Goal: Transaction & Acquisition: Book appointment/travel/reservation

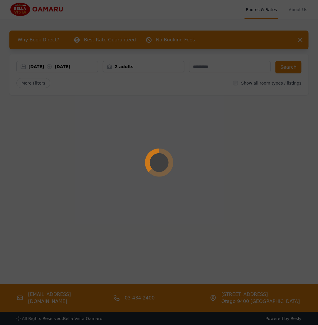
click at [125, 128] on div at bounding box center [159, 162] width 318 height 325
click at [167, 176] on div at bounding box center [159, 162] width 318 height 325
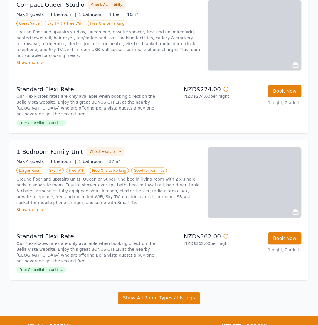
scroll to position [166, 0]
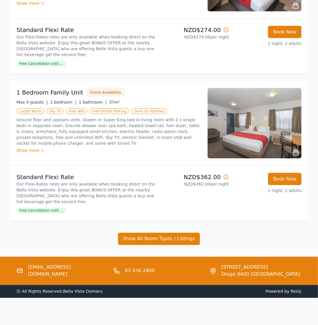
click at [254, 127] on img at bounding box center [255, 123] width 94 height 71
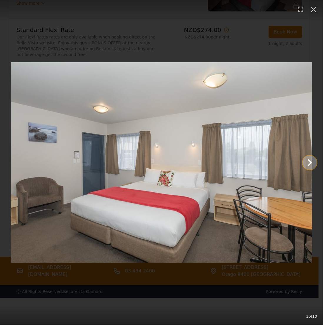
click at [302, 157] on icon "Show slide 2 of 10" at bounding box center [309, 163] width 14 height 14
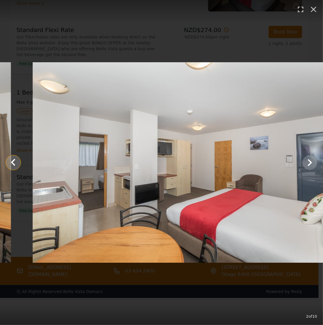
click at [17, 160] on main at bounding box center [161, 162] width 323 height 201
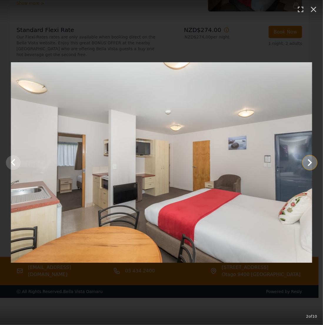
click at [304, 163] on icon "Show slide 3 of 10" at bounding box center [309, 163] width 14 height 14
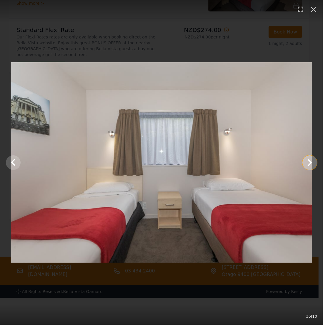
click at [304, 163] on icon "Show slide 4 of 10" at bounding box center [309, 163] width 14 height 14
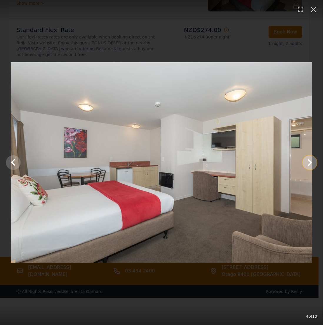
click at [304, 163] on icon "Show slide 5 of 10" at bounding box center [309, 163] width 14 height 14
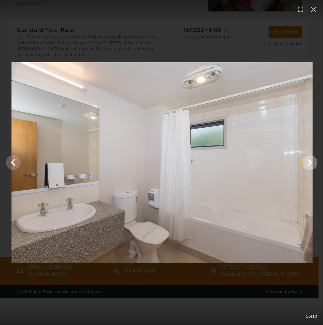
click at [304, 163] on icon "Show slide 6 of 10" at bounding box center [309, 163] width 14 height 14
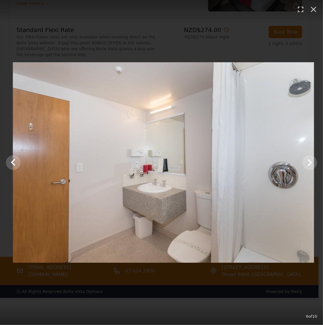
click at [192, 45] on div "6 of 10" at bounding box center [161, 162] width 323 height 325
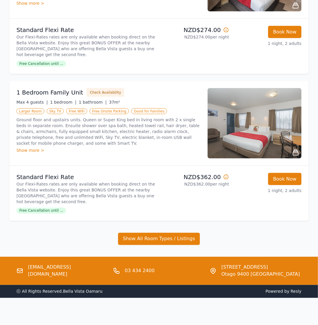
click at [261, 113] on img at bounding box center [255, 123] width 94 height 71
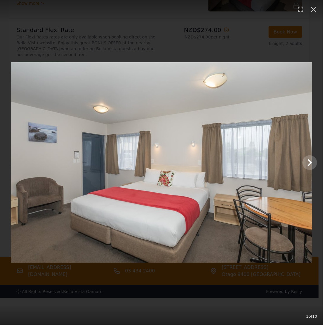
click at [278, 158] on img at bounding box center [161, 162] width 301 height 201
click at [313, 166] on icon "Show slide 2 of 10" at bounding box center [309, 163] width 14 height 14
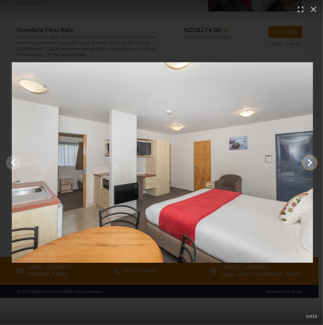
click at [312, 166] on icon "Show slide 3 of 10" at bounding box center [309, 163] width 14 height 14
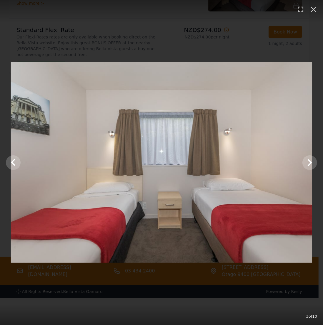
drag, startPoint x: 222, startPoint y: 169, endPoint x: 269, endPoint y: 168, distance: 46.8
click at [222, 169] on img at bounding box center [161, 162] width 301 height 201
click at [302, 161] on img at bounding box center [161, 162] width 301 height 201
click at [311, 163] on icon "Show slide 4 of 10" at bounding box center [309, 162] width 4 height 7
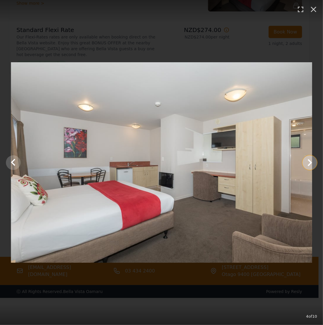
click at [311, 163] on icon "Show slide 5 of 10" at bounding box center [309, 162] width 4 height 7
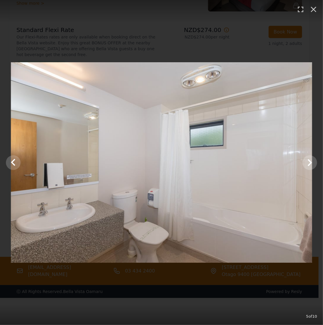
click at [211, 172] on img at bounding box center [161, 162] width 301 height 201
click at [311, 161] on icon "Show slide 6 of 10" at bounding box center [309, 163] width 14 height 14
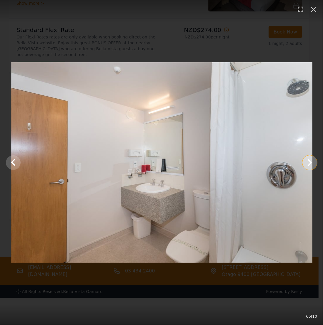
click at [311, 161] on icon "Show slide 7 of 10" at bounding box center [309, 163] width 14 height 14
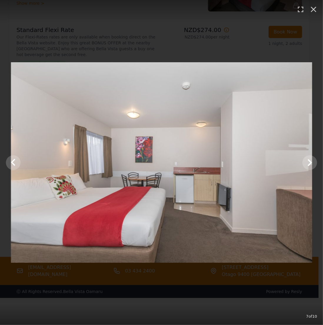
click at [205, 25] on div "7 of 10" at bounding box center [161, 162] width 323 height 325
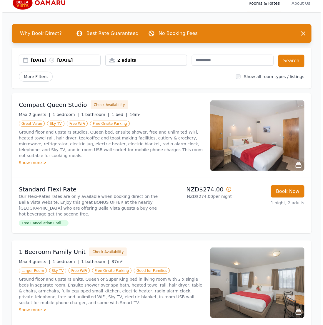
scroll to position [0, 0]
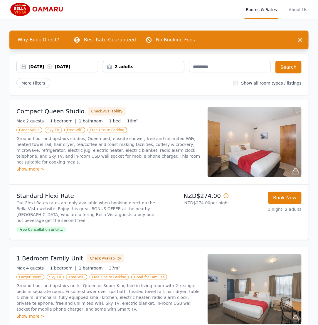
click at [249, 152] on img at bounding box center [255, 142] width 94 height 71
